Goal: Navigation & Orientation: Understand site structure

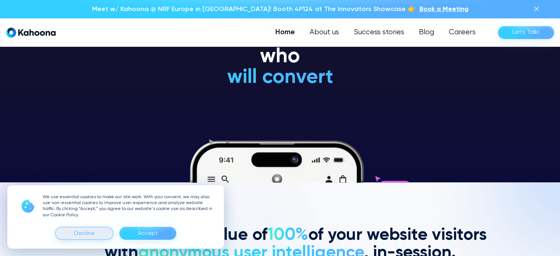
scroll to position [74, 0]
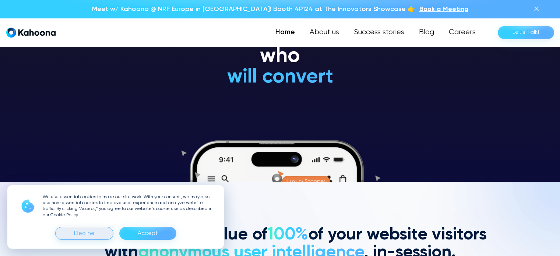
click at [103, 233] on div "Decline" at bounding box center [84, 233] width 58 height 13
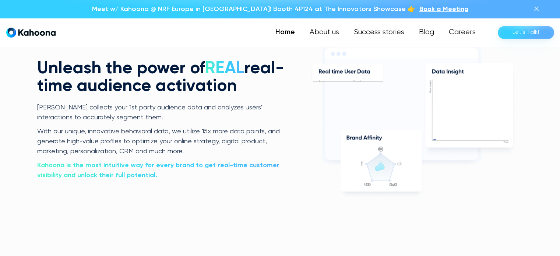
scroll to position [1483, 0]
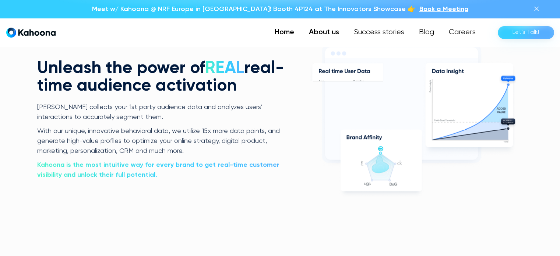
click at [314, 34] on link "About us" at bounding box center [324, 32] width 45 height 15
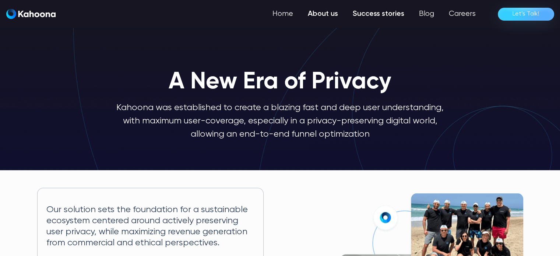
click at [386, 19] on link "Success stories" at bounding box center [378, 14] width 66 height 15
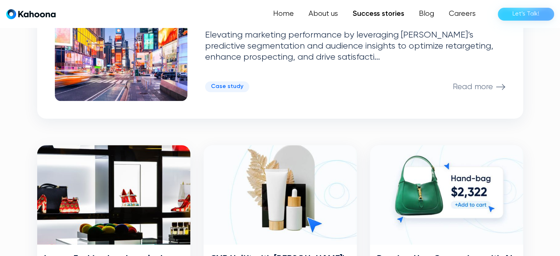
scroll to position [260, 0]
